Goal: Information Seeking & Learning: Learn about a topic

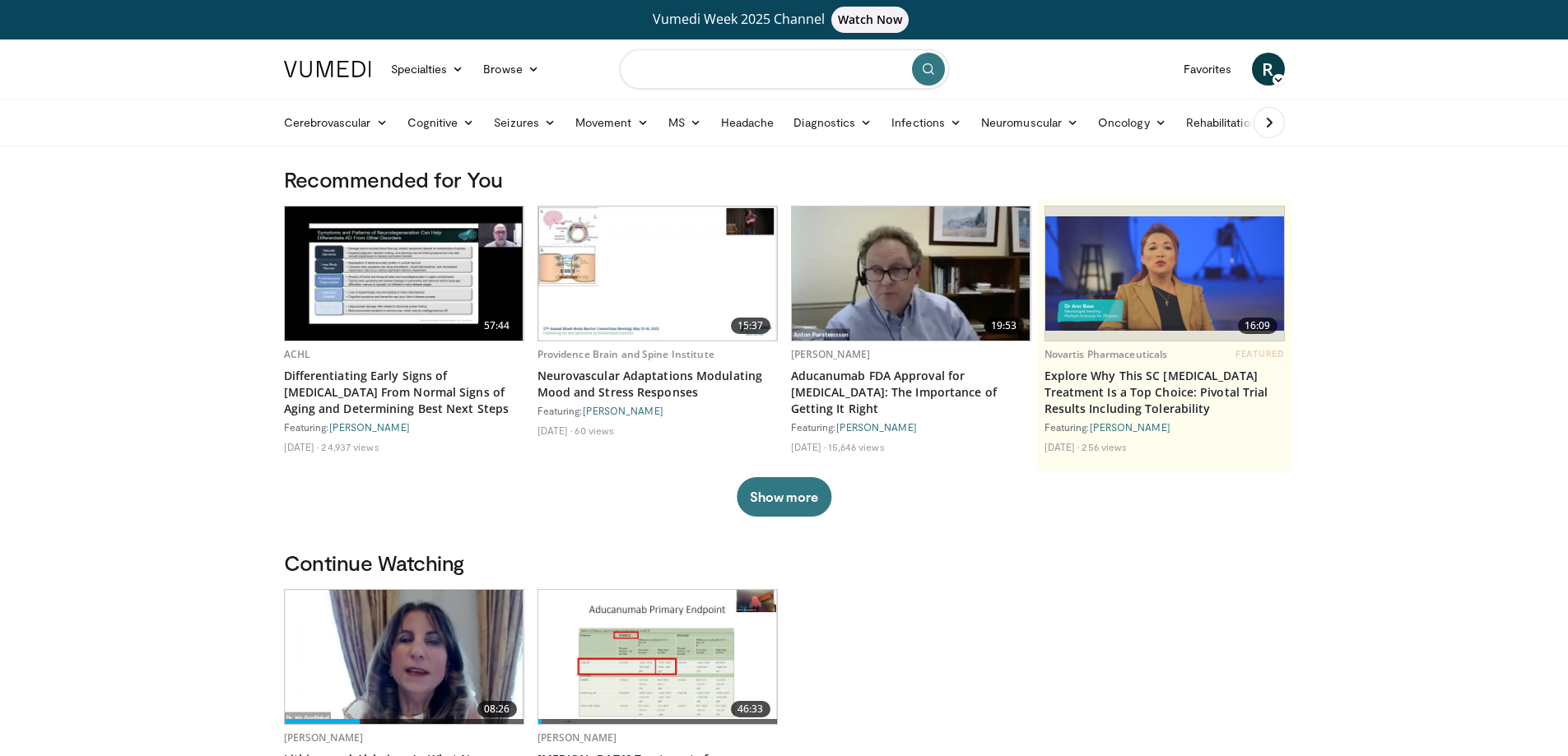
click at [705, 67] on input "Search topics, interventions" at bounding box center [785, 69] width 330 height 39
type input "**********"
click at [927, 72] on icon "submit" at bounding box center [928, 68] width 13 height 13
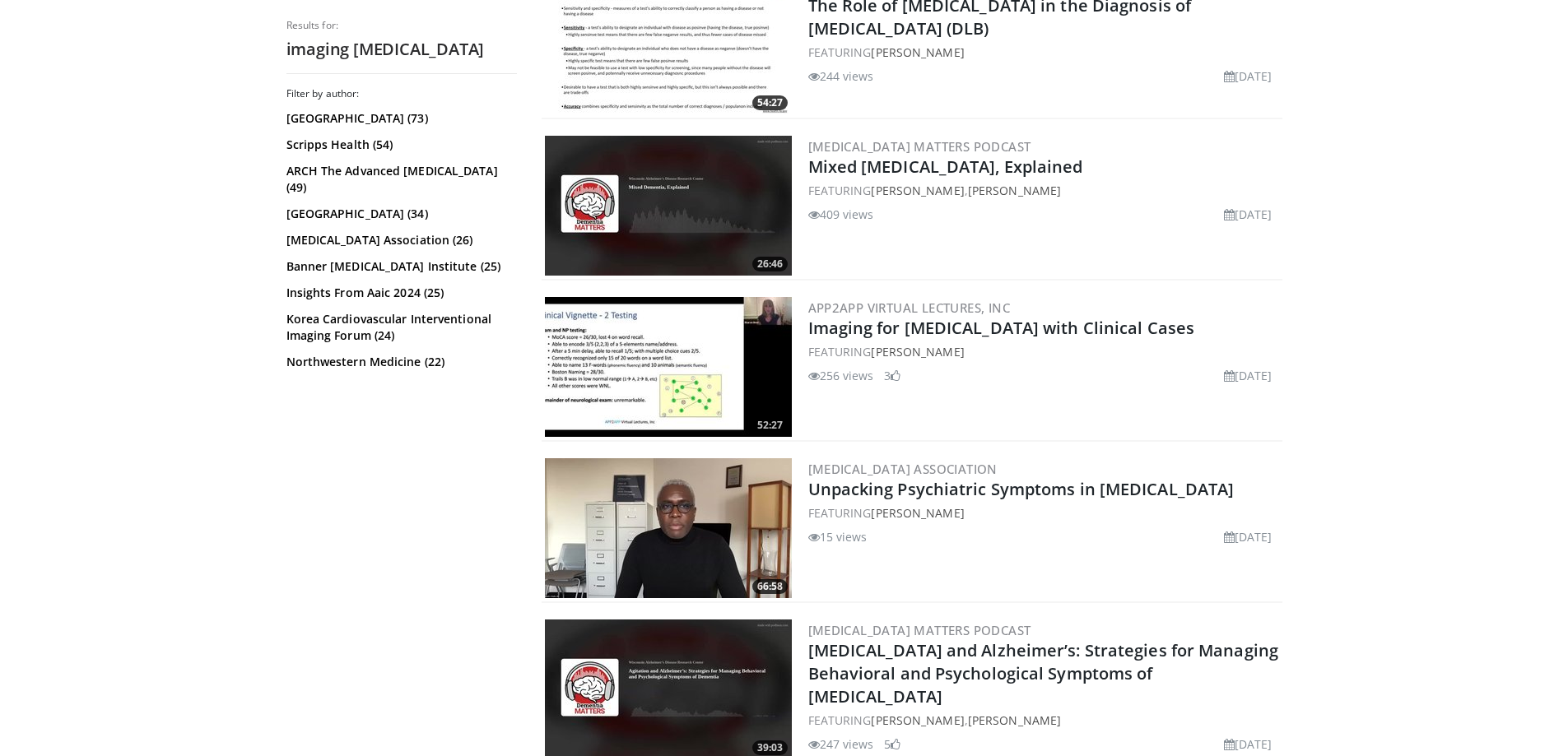
scroll to position [1563, 0]
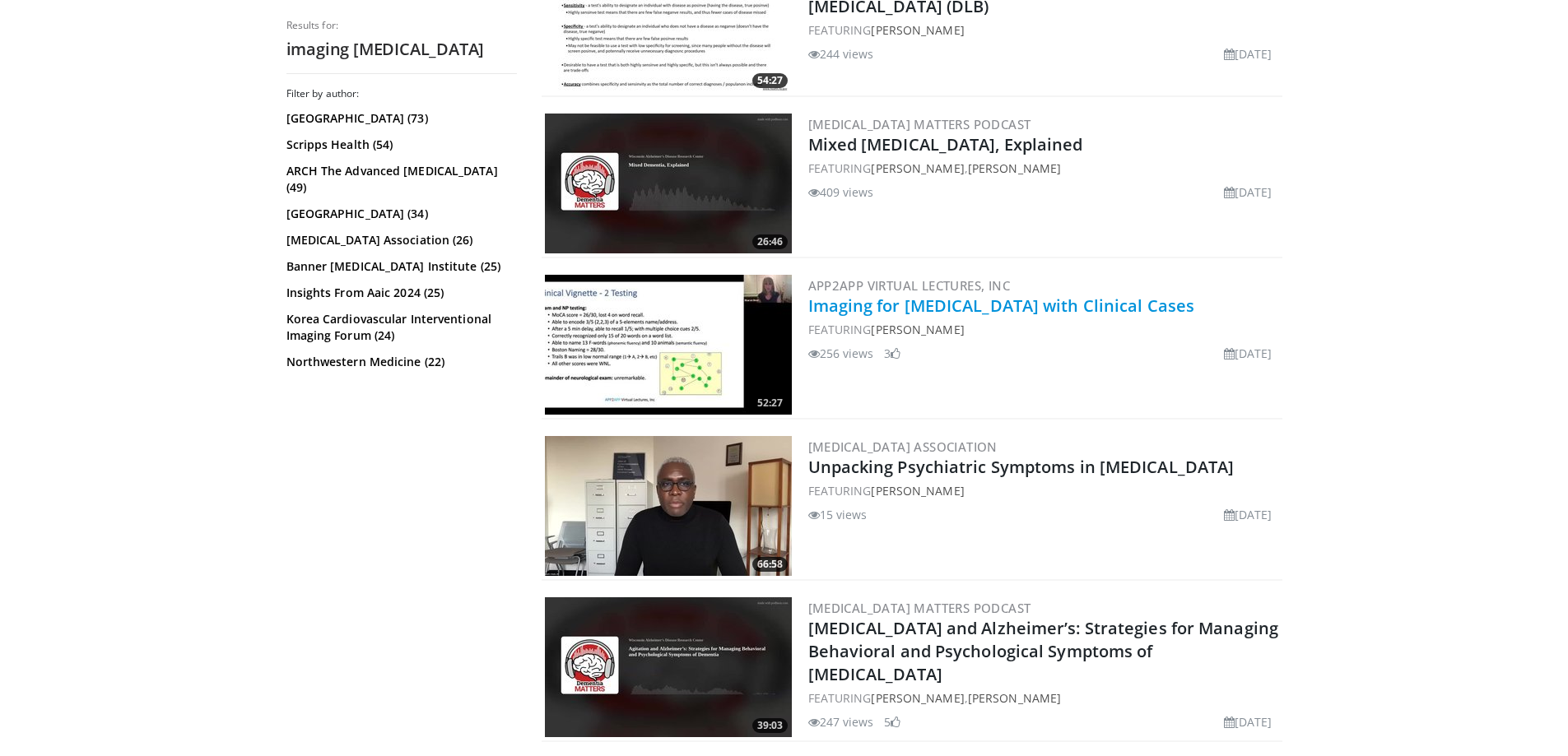
click at [985, 314] on link "Imaging for Dementia with Clinical Cases" at bounding box center [1002, 306] width 387 height 23
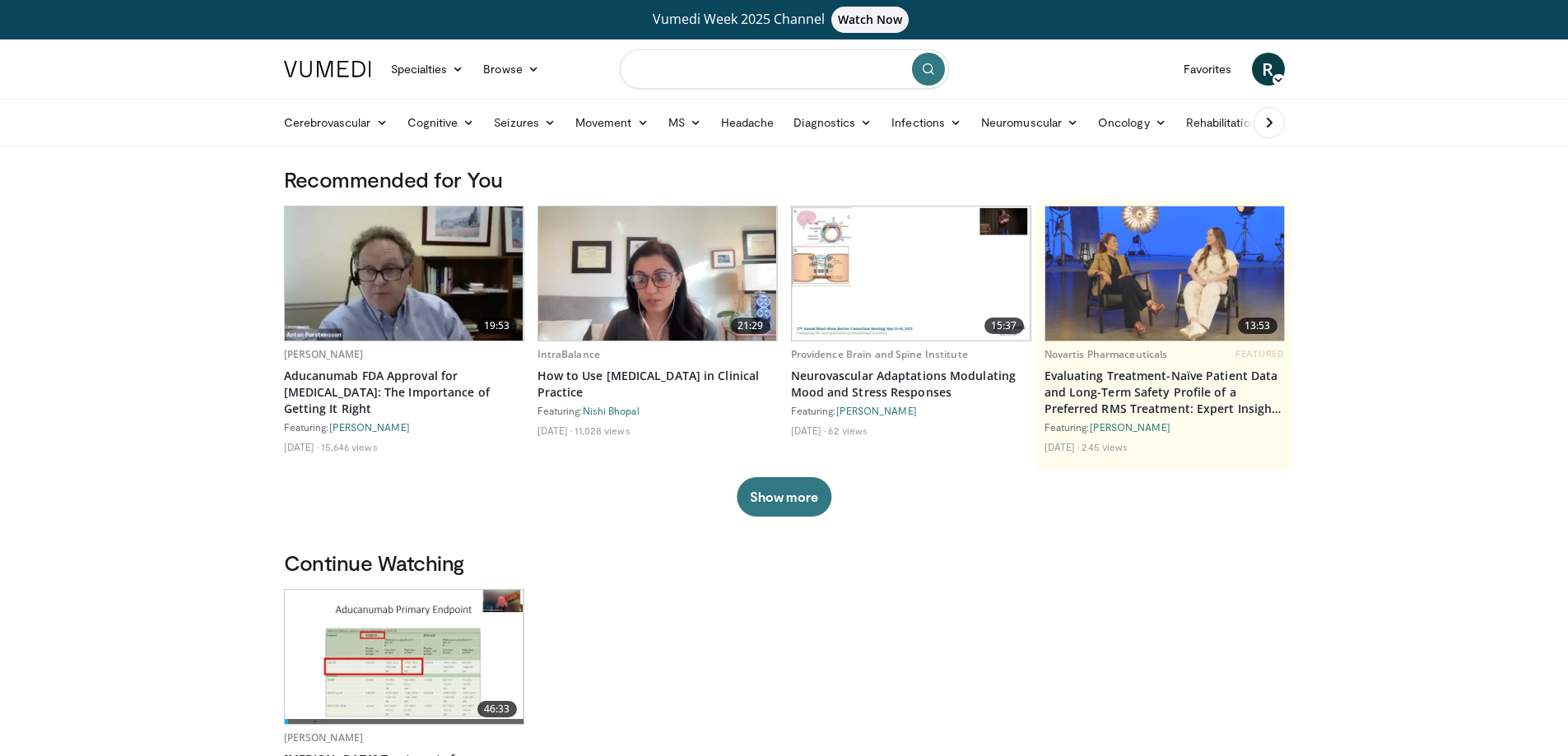
click at [746, 71] on input "Search topics, interventions" at bounding box center [785, 69] width 330 height 39
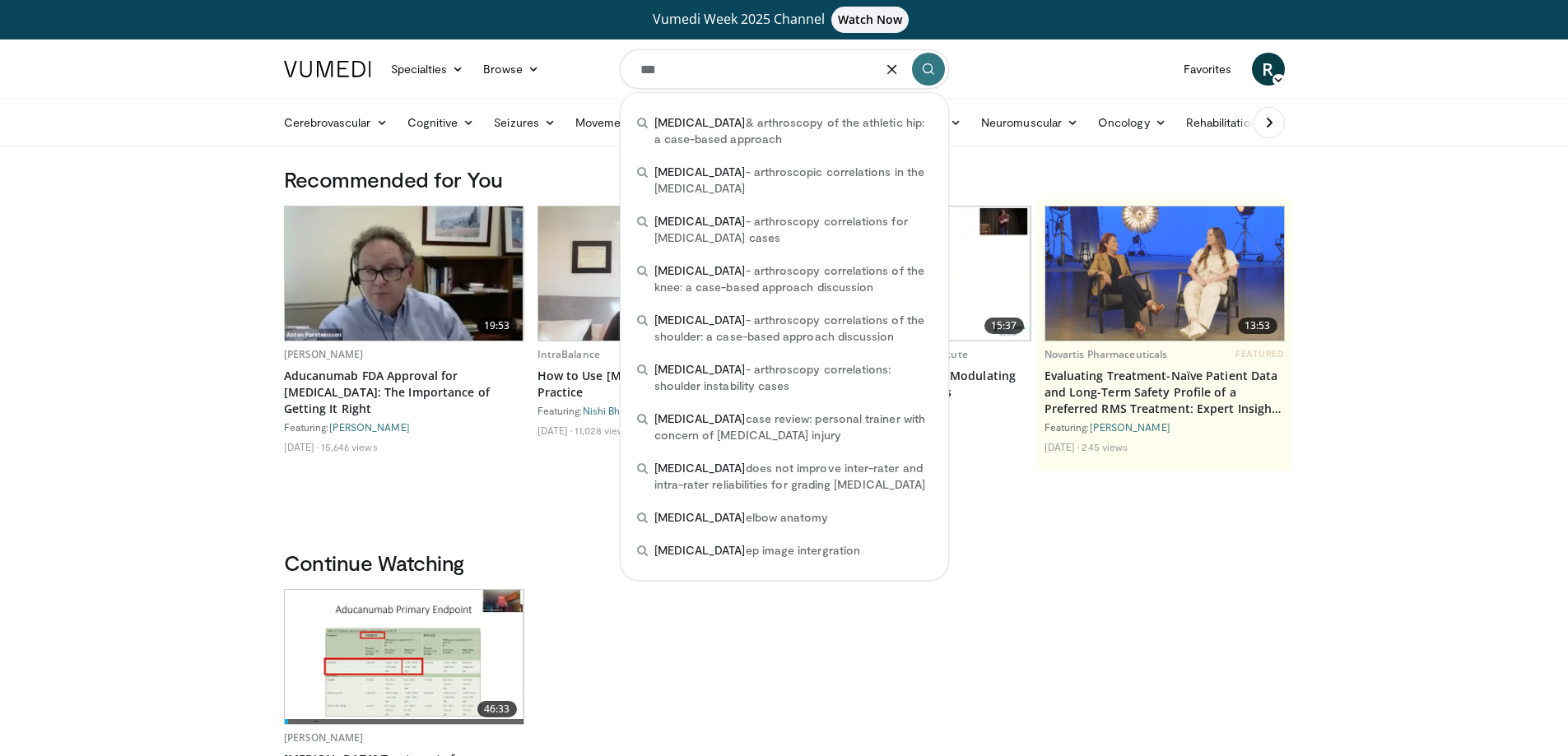
type input "***"
click at [929, 71] on icon "submit" at bounding box center [928, 68] width 13 height 13
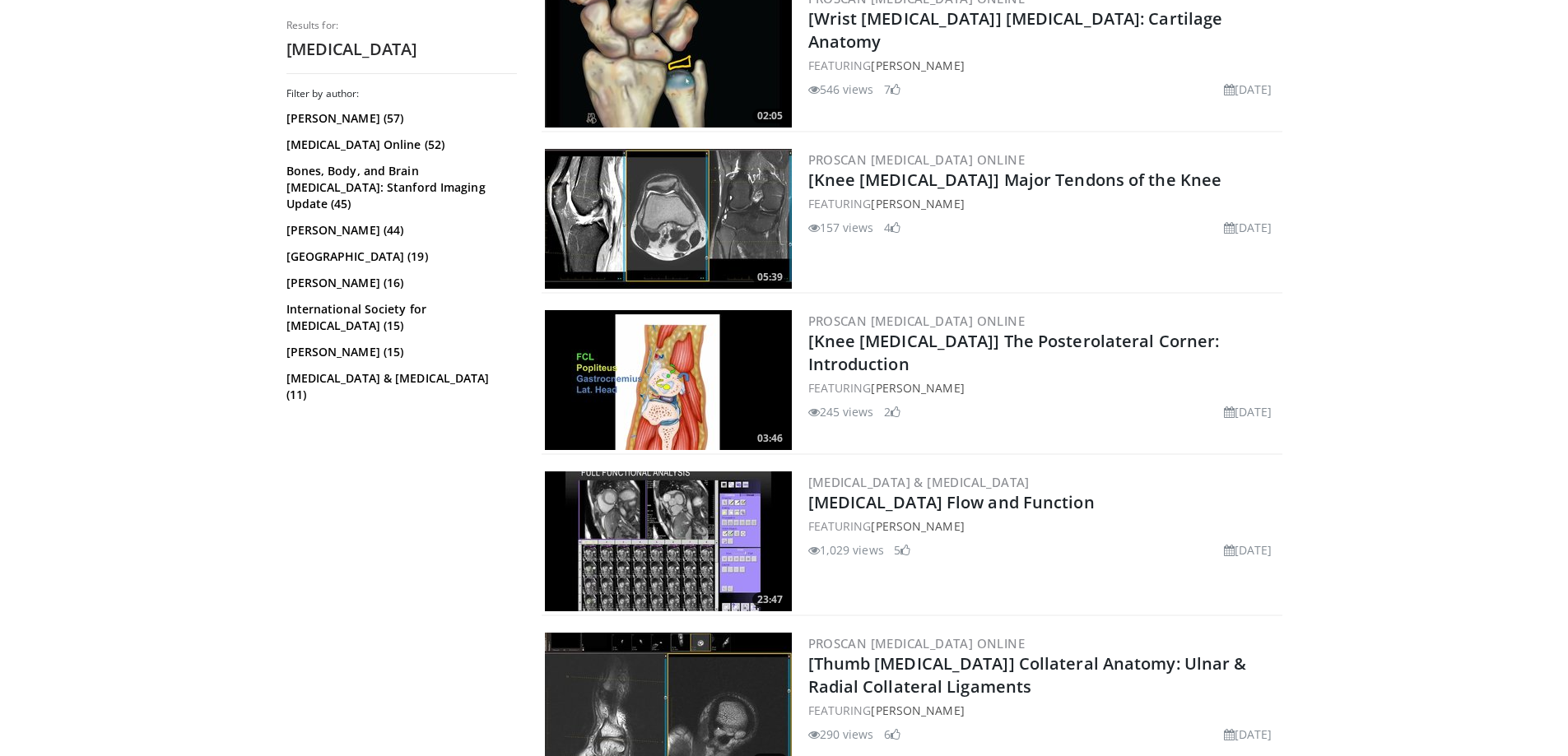
scroll to position [4028, 0]
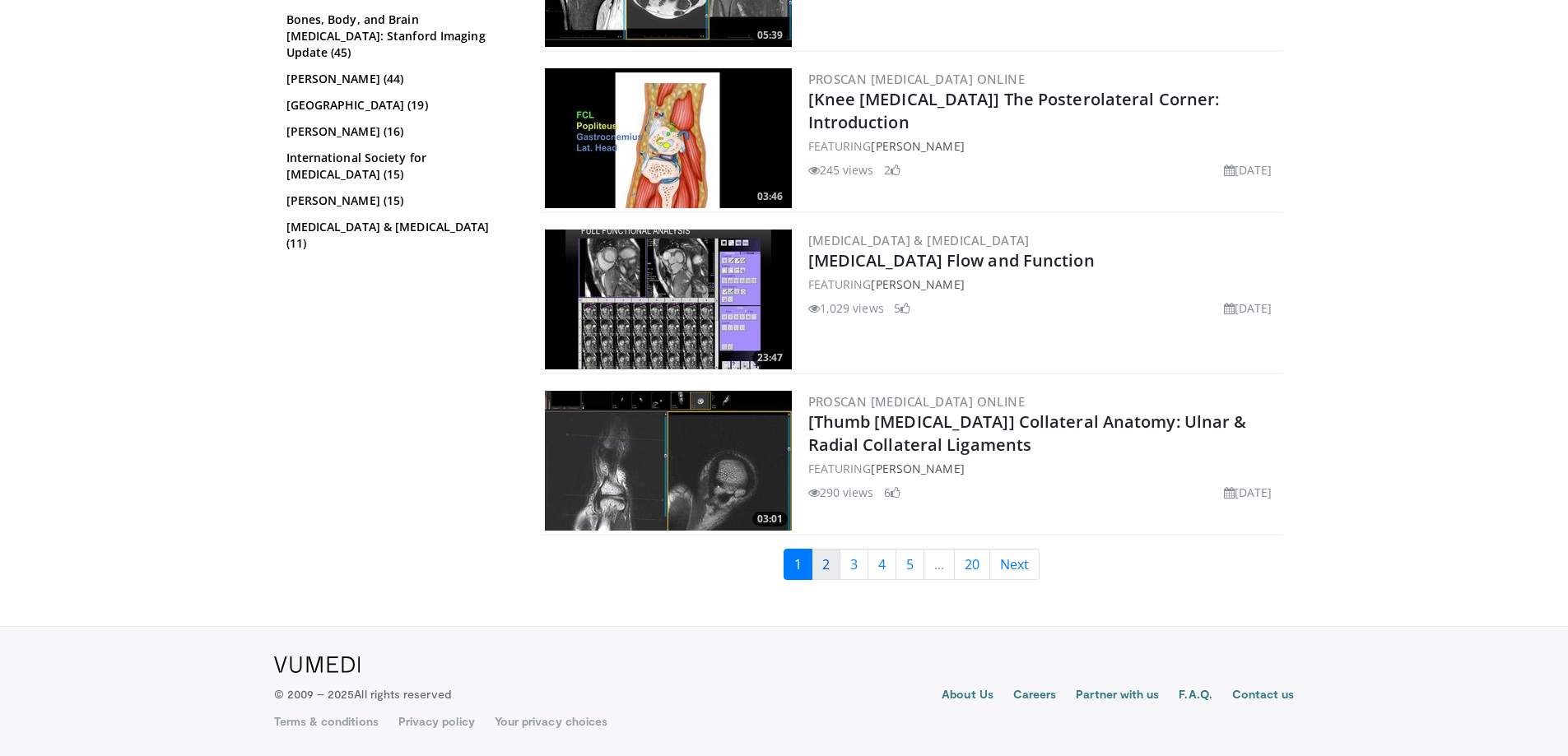
click at [829, 568] on link "2" at bounding box center [825, 565] width 29 height 32
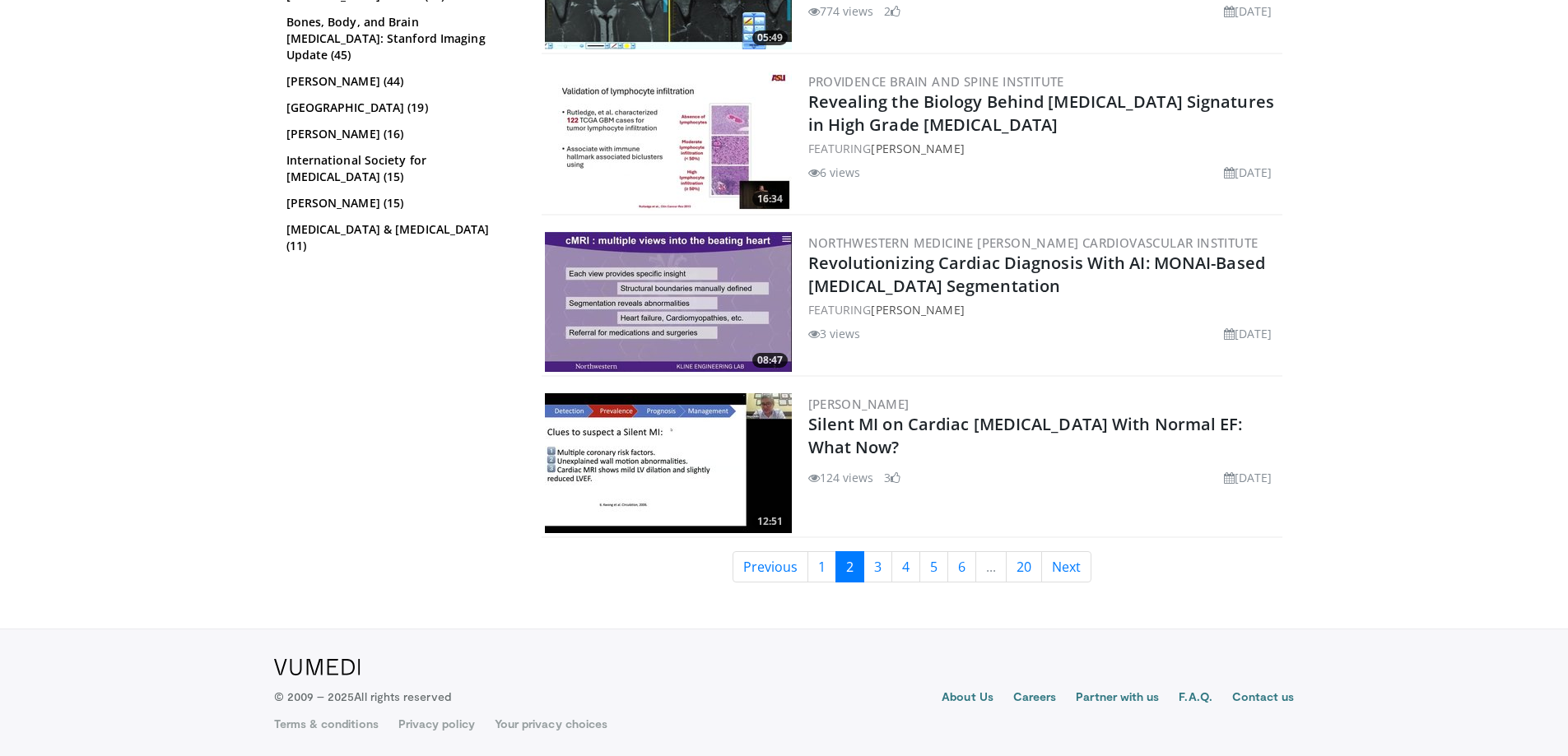
scroll to position [4028, 0]
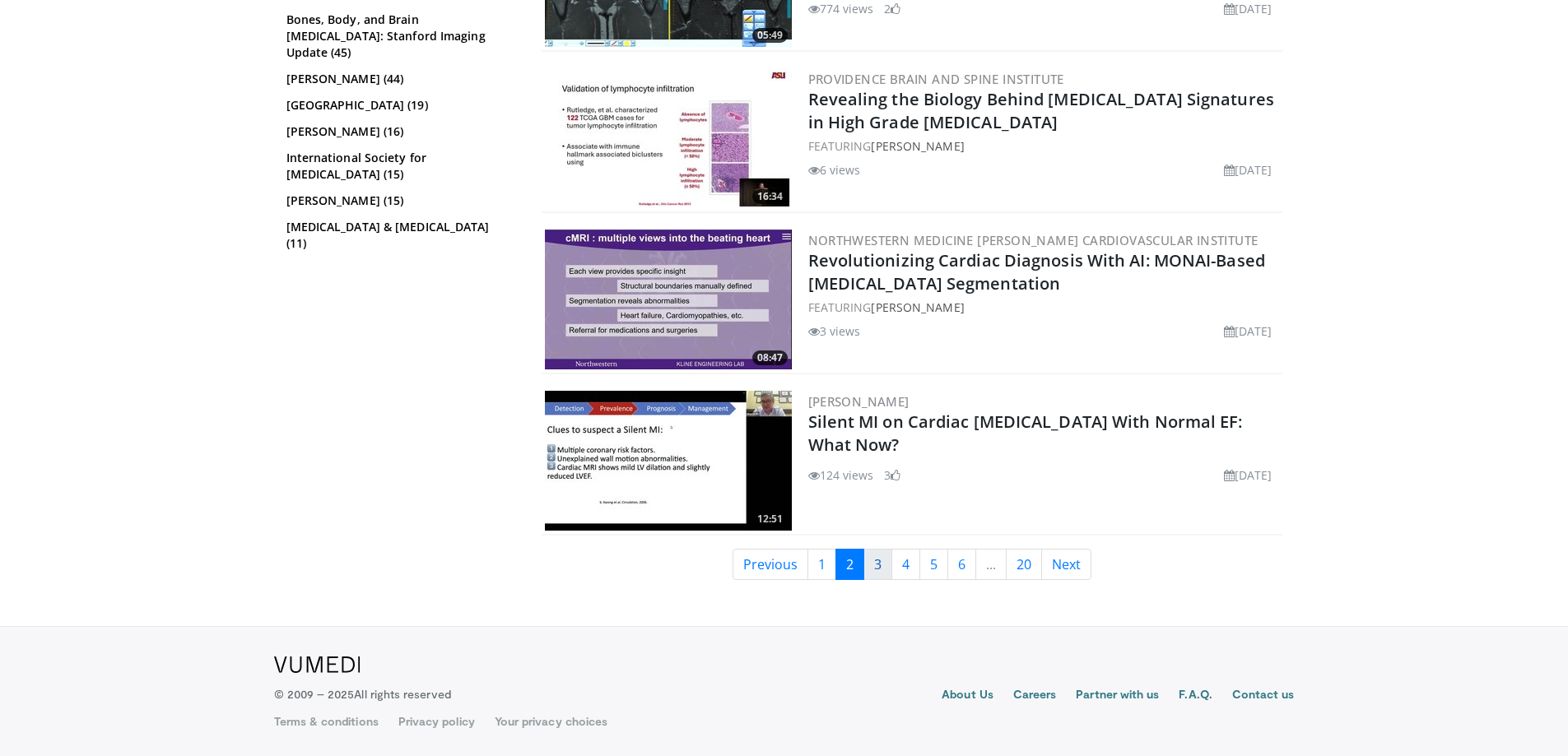
click at [876, 561] on link "3" at bounding box center [878, 565] width 29 height 32
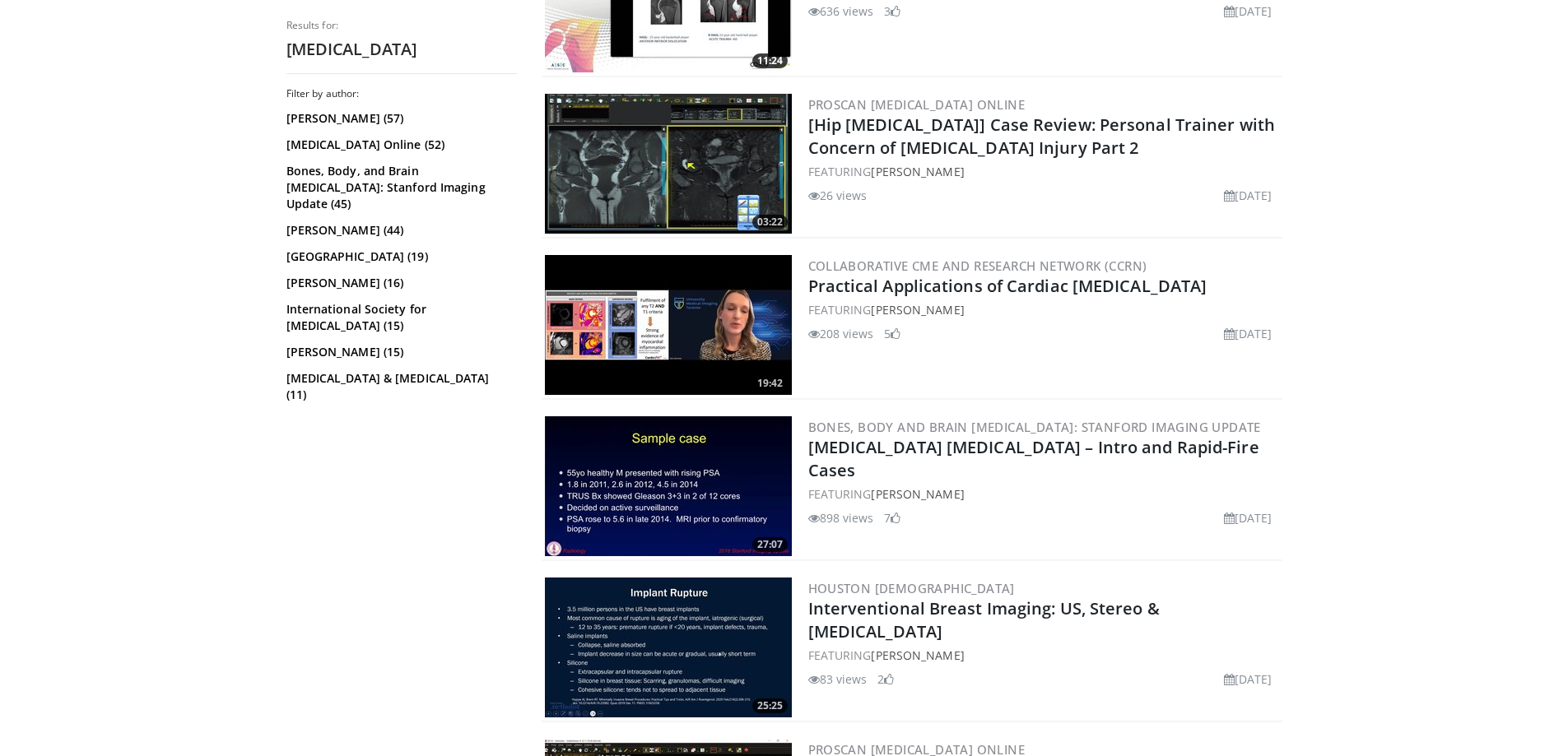
scroll to position [2963, 0]
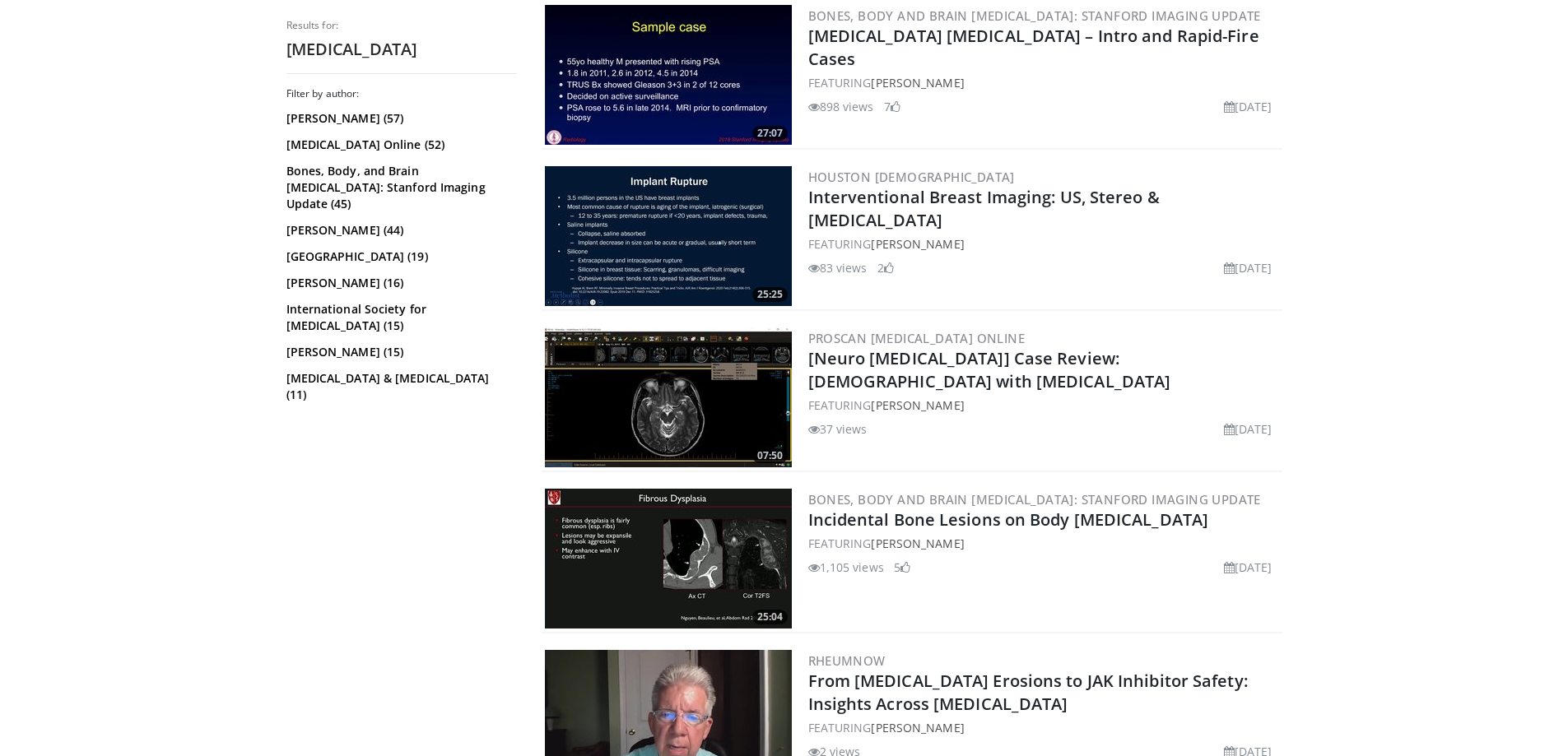
click at [699, 392] on img at bounding box center [668, 398] width 247 height 140
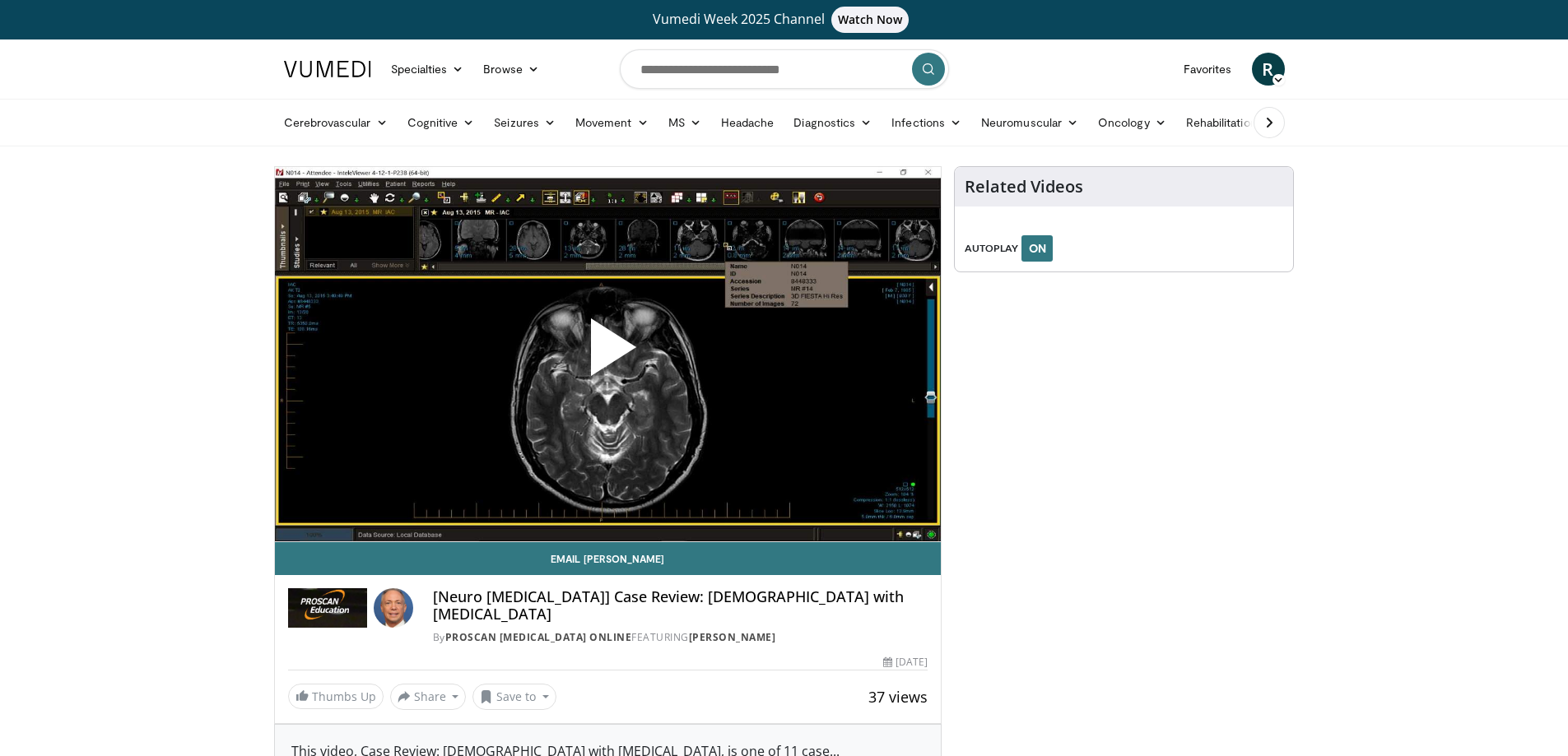
click at [607, 354] on span "Video Player" at bounding box center [607, 354] width 0 height 0
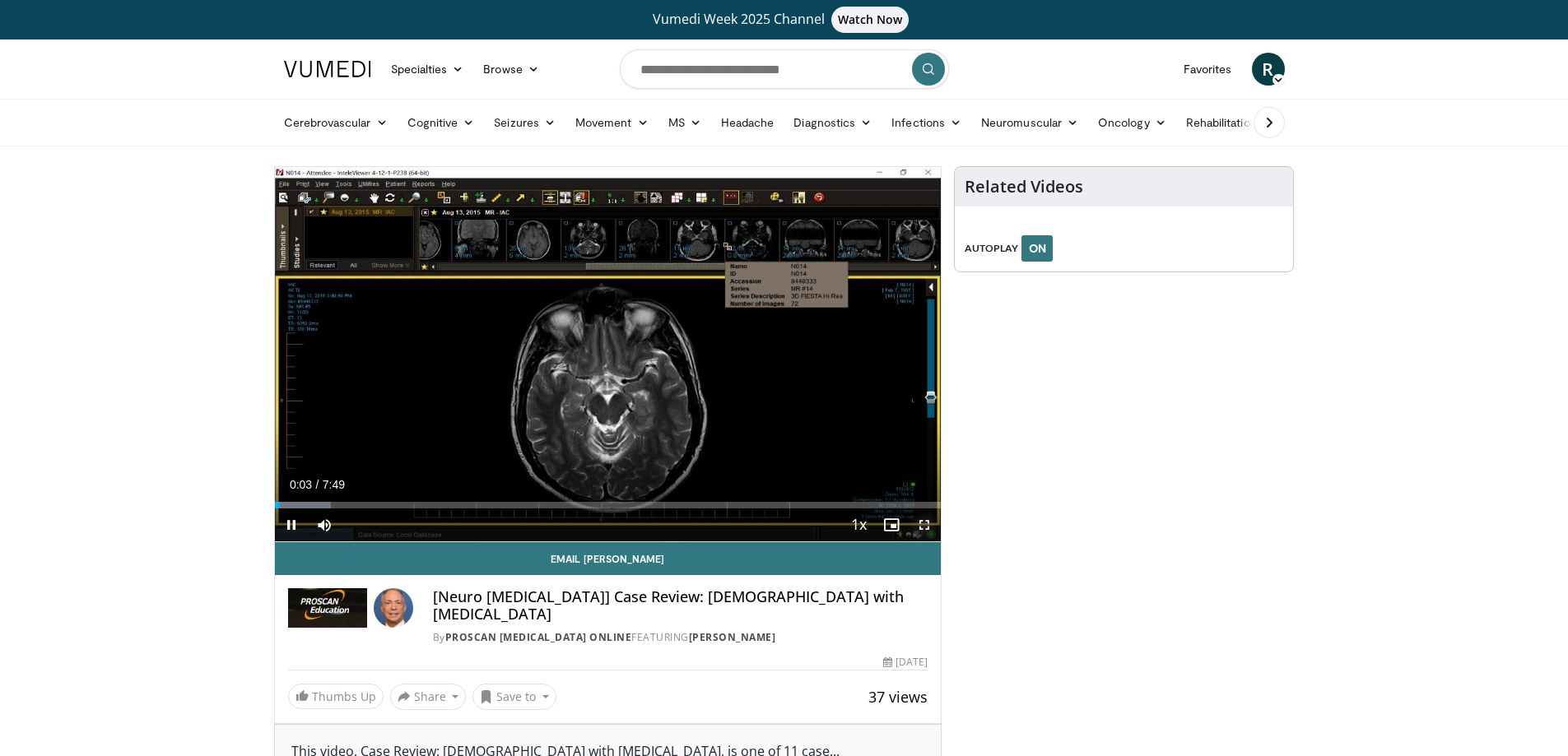
click at [926, 527] on span "Video Player" at bounding box center [924, 524] width 33 height 33
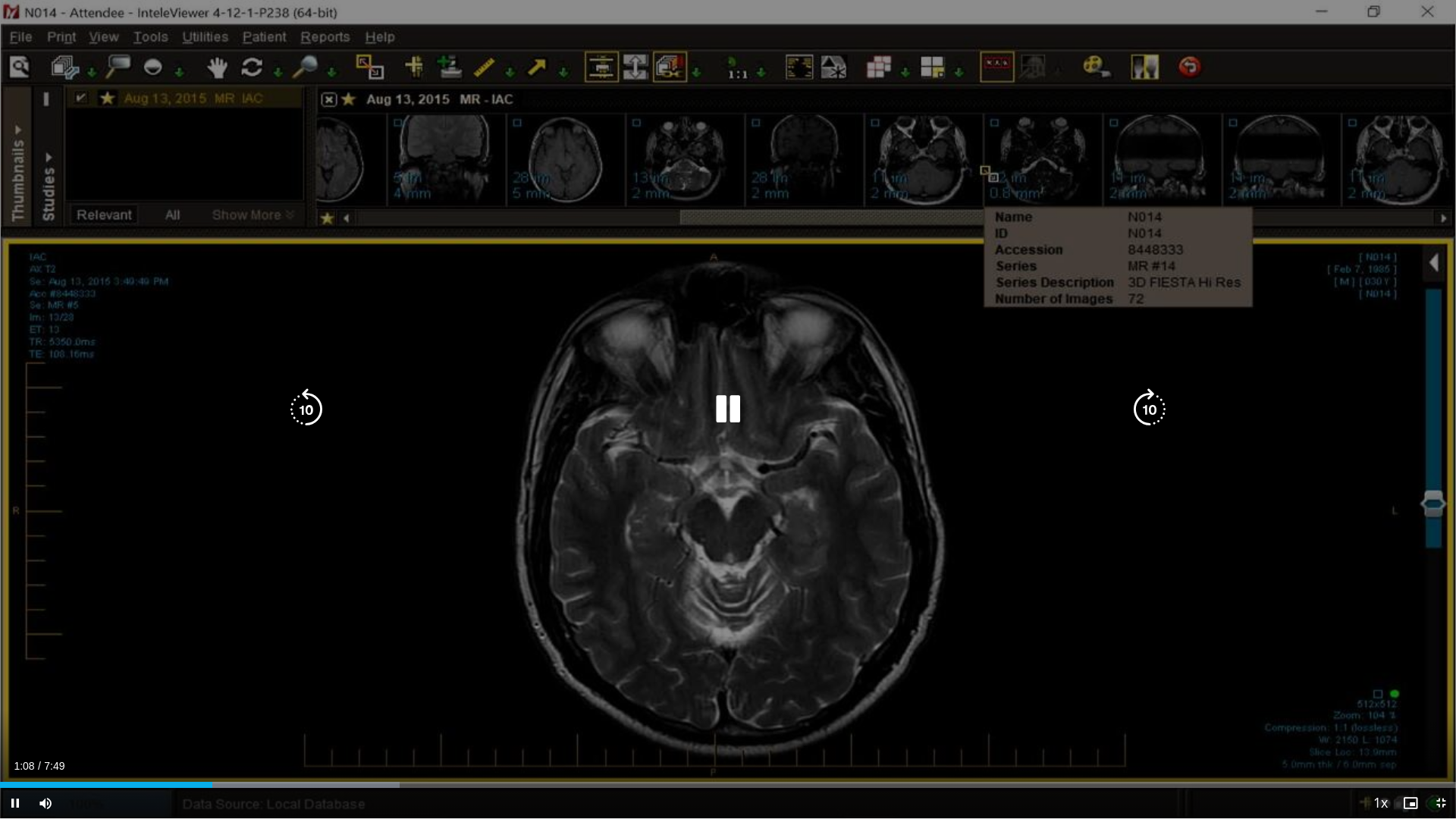
click at [1142, 608] on div "10 seconds Tap to unmute" at bounding box center [728, 409] width 1456 height 818
click at [724, 410] on icon "Video Player" at bounding box center [728, 409] width 43 height 43
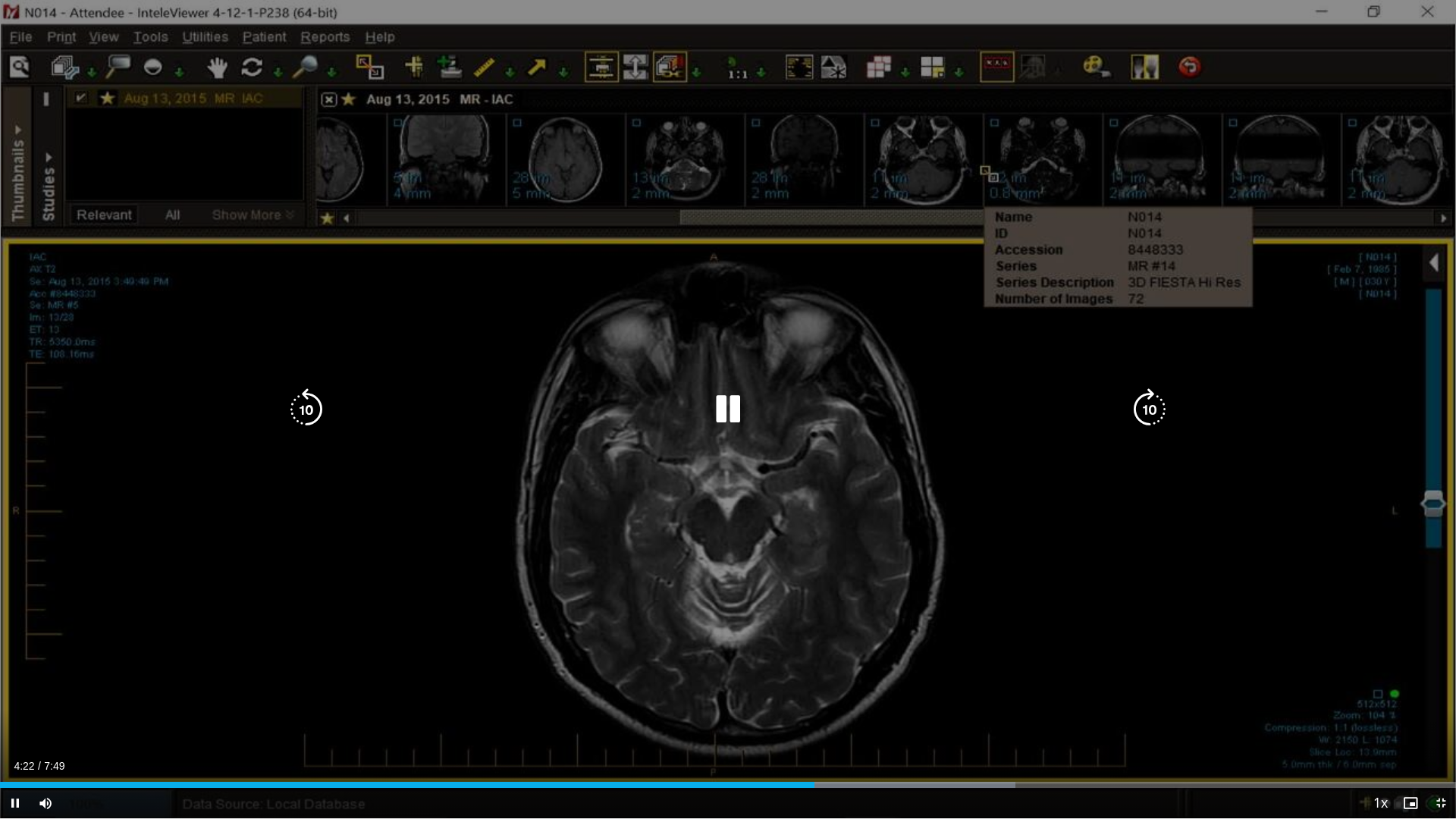
drag, startPoint x: 1158, startPoint y: 411, endPoint x: 1298, endPoint y: 426, distance: 140.8
click at [1298, 426] on div "10 seconds Tap to unmute" at bounding box center [728, 409] width 1456 height 818
click at [728, 408] on icon "Video Player" at bounding box center [728, 409] width 43 height 43
click at [1316, 11] on div "10 seconds Tap to unmute" at bounding box center [728, 409] width 1456 height 818
